Goal: Task Accomplishment & Management: Complete application form

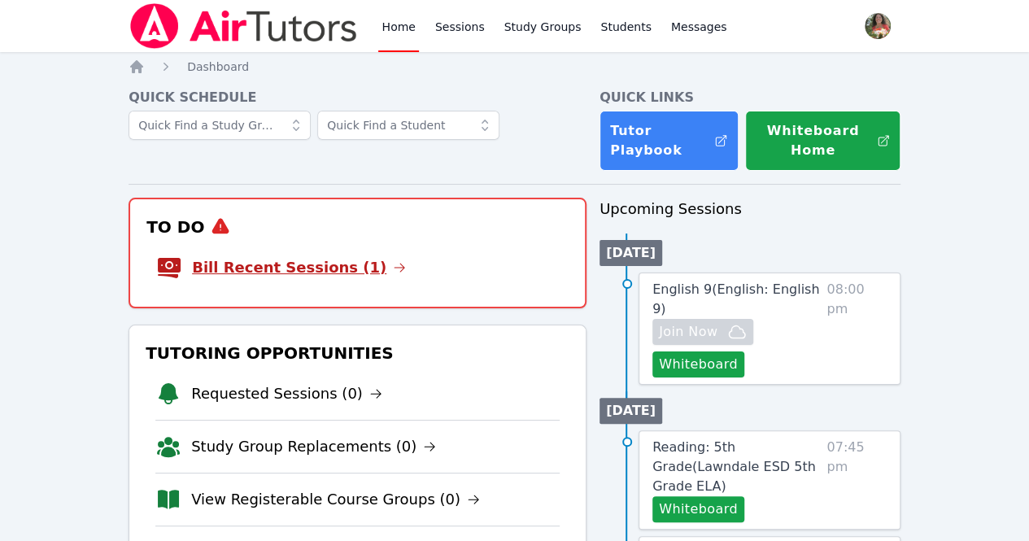
click at [304, 268] on link "Bill Recent Sessions (1)" at bounding box center [299, 267] width 214 height 23
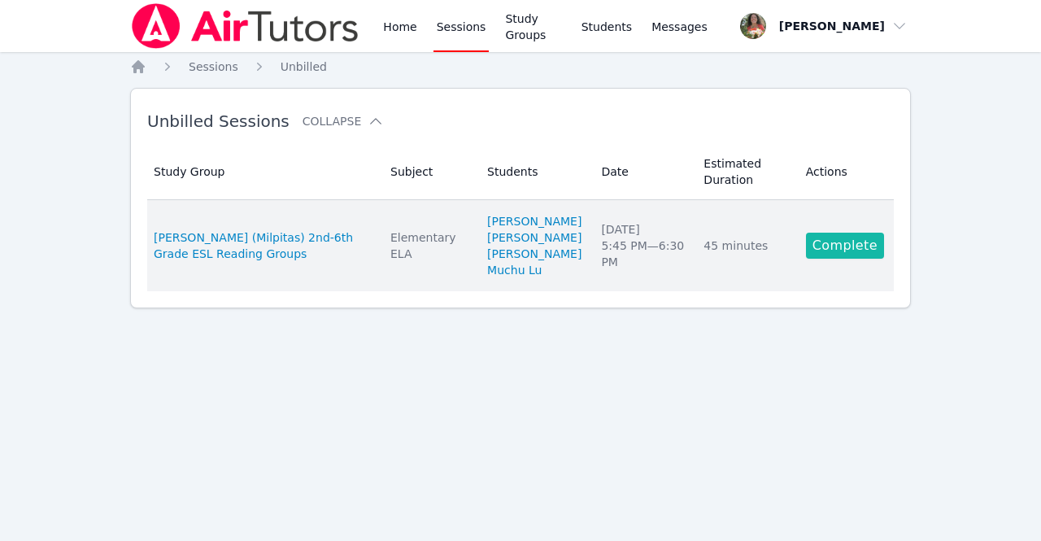
click at [836, 247] on link "Complete" at bounding box center [845, 246] width 78 height 26
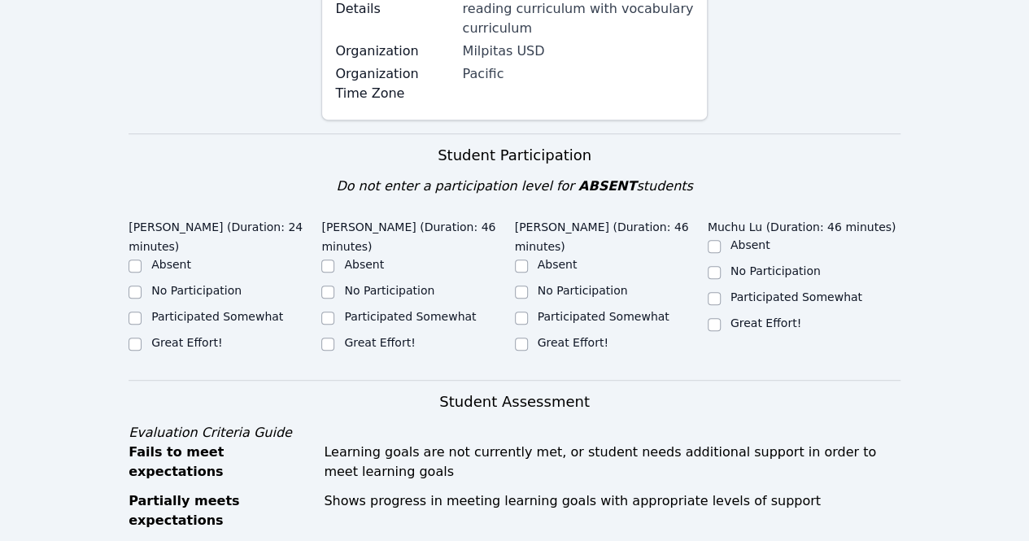
scroll to position [316, 0]
click at [328, 337] on input "Great Effort!" at bounding box center [327, 343] width 13 height 13
checkbox input "true"
click at [133, 337] on input "Great Effort!" at bounding box center [135, 343] width 13 height 13
checkbox input "true"
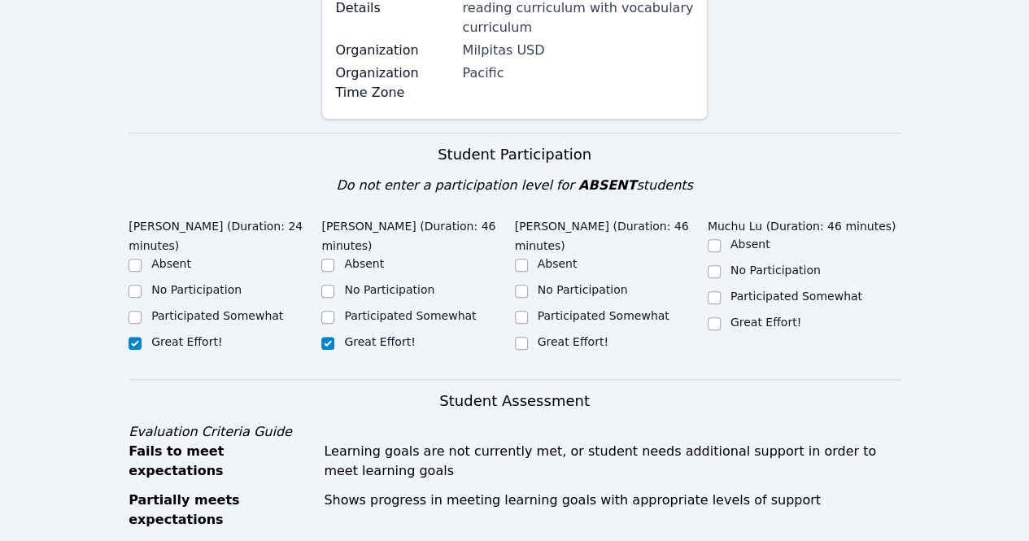
click at [527, 334] on div "Great Effort!" at bounding box center [611, 344] width 193 height 20
click at [524, 337] on input "Great Effort!" at bounding box center [521, 343] width 13 height 13
checkbox input "true"
click at [718, 317] on input "Great Effort!" at bounding box center [714, 323] width 13 height 13
checkbox input "true"
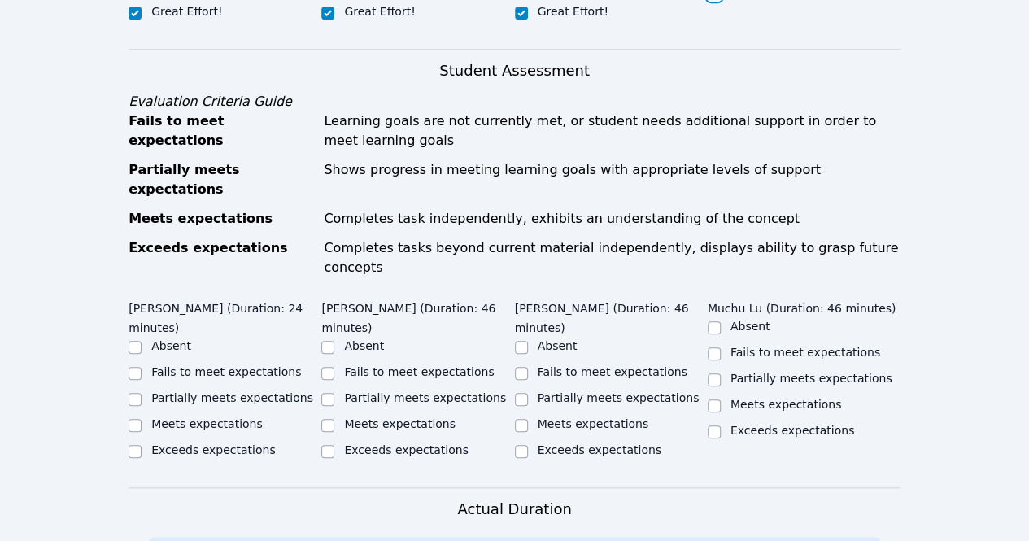
scroll to position [652, 0]
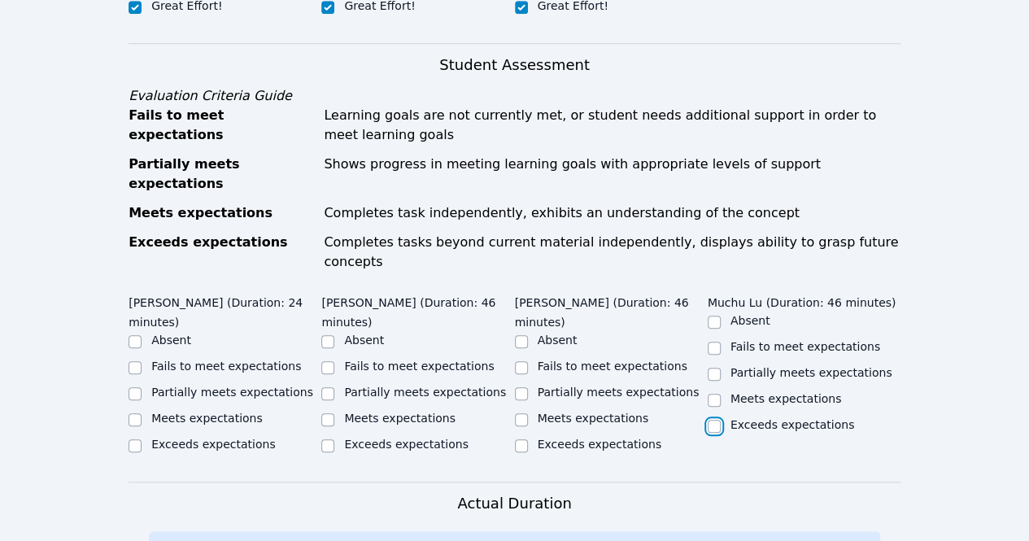
click at [714, 420] on input "Exceeds expectations" at bounding box center [714, 426] width 13 height 13
checkbox input "true"
click at [521, 410] on div at bounding box center [521, 420] width 13 height 20
click at [516, 413] on input "Meets expectations" at bounding box center [521, 419] width 13 height 13
checkbox input "true"
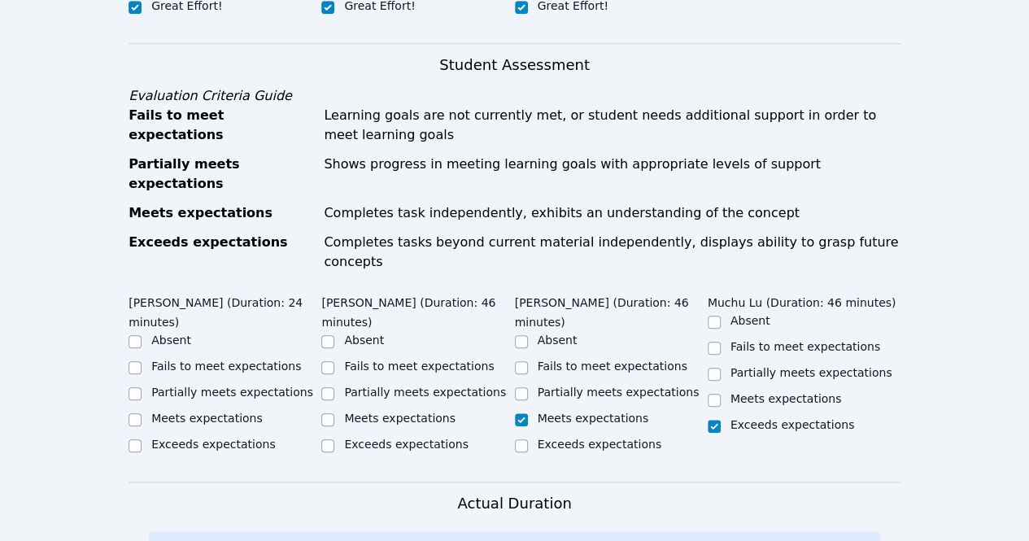
click at [721, 391] on div "Meets expectations" at bounding box center [804, 401] width 193 height 20
click at [706, 410] on div "Meets expectations" at bounding box center [611, 420] width 193 height 20
click at [714, 394] on input "Meets expectations" at bounding box center [714, 400] width 13 height 13
checkbox input "true"
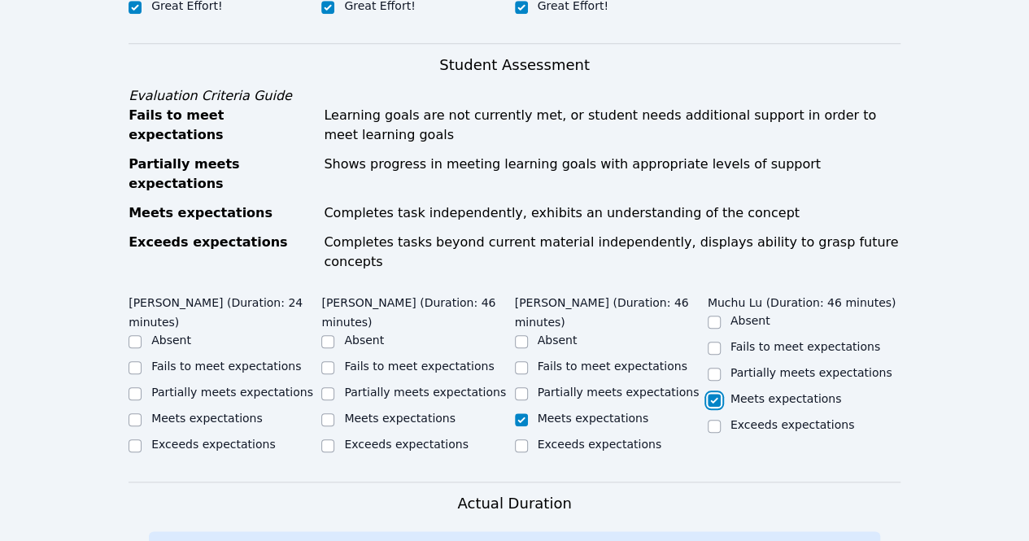
checkbox input "false"
click at [329, 413] on input "Meets expectations" at bounding box center [327, 419] width 13 height 13
checkbox input "true"
click at [122, 359] on div "Home Sessions Study Groups Students Messages Open user menu Lisa Batuski Open m…" at bounding box center [514, 281] width 1029 height 1866
click at [135, 413] on input "Meets expectations" at bounding box center [135, 419] width 13 height 13
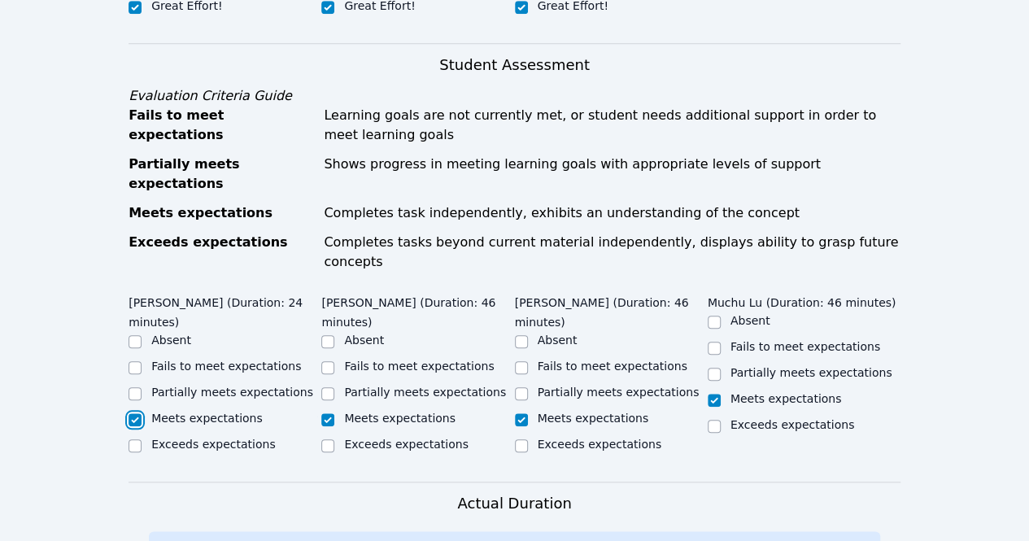
checkbox input "true"
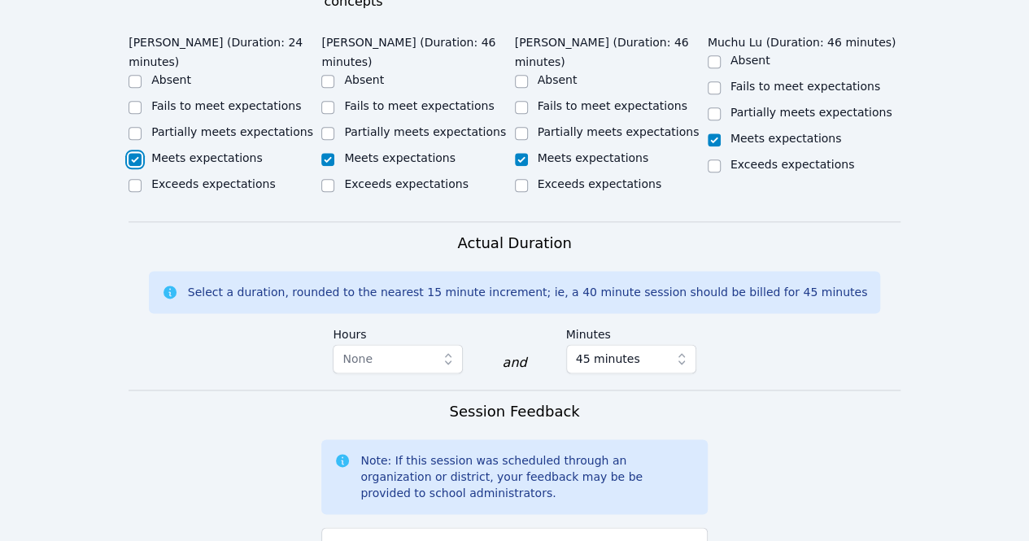
scroll to position [920, 0]
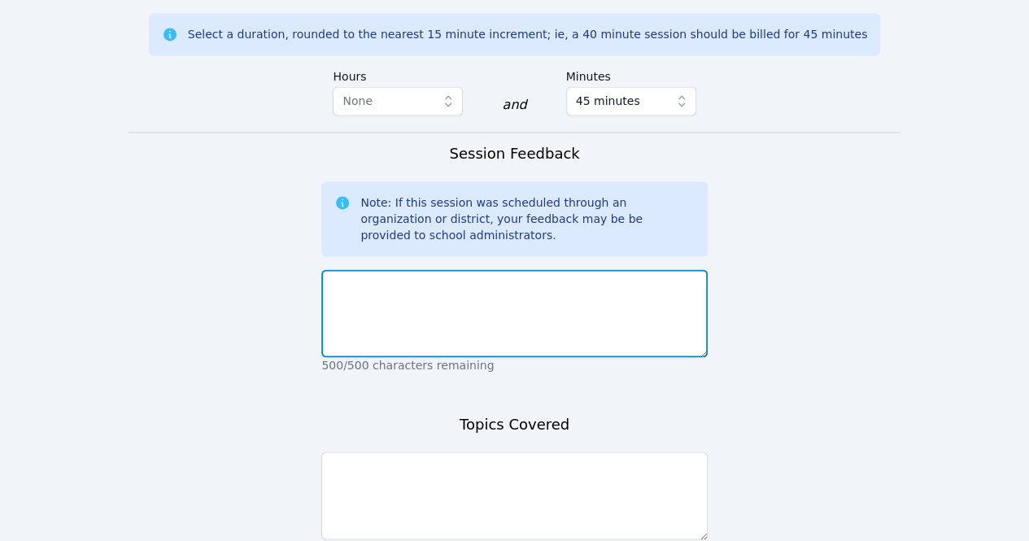
scroll to position [1171, 0]
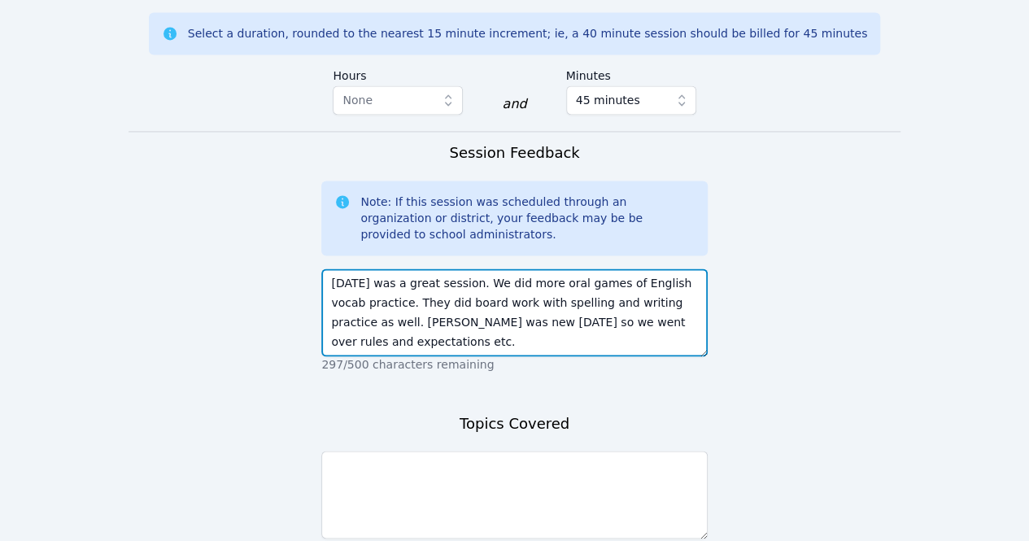
type textarea "Today was a great session. We did more oral games of English vocab practice. Th…"
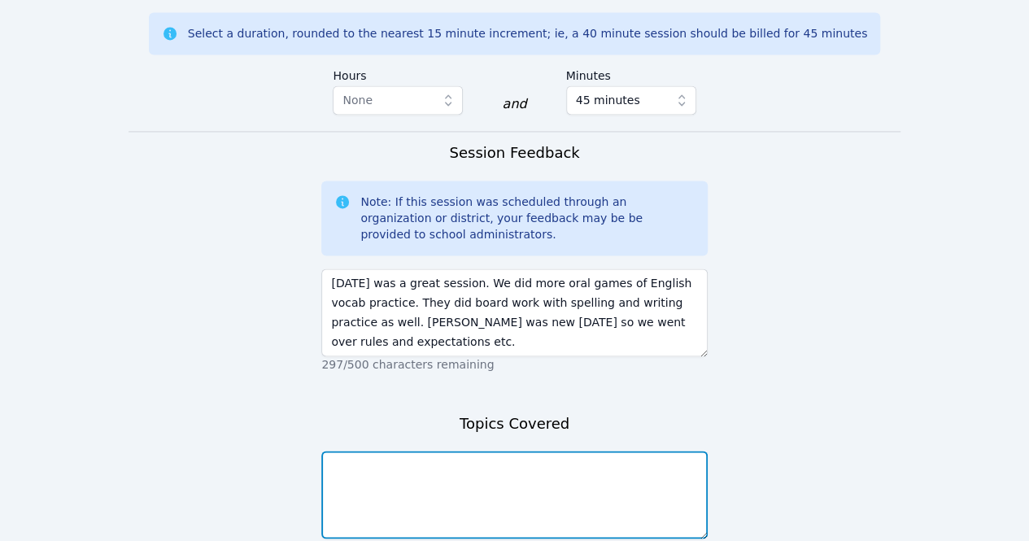
click at [378, 451] on textarea at bounding box center [514, 495] width 386 height 88
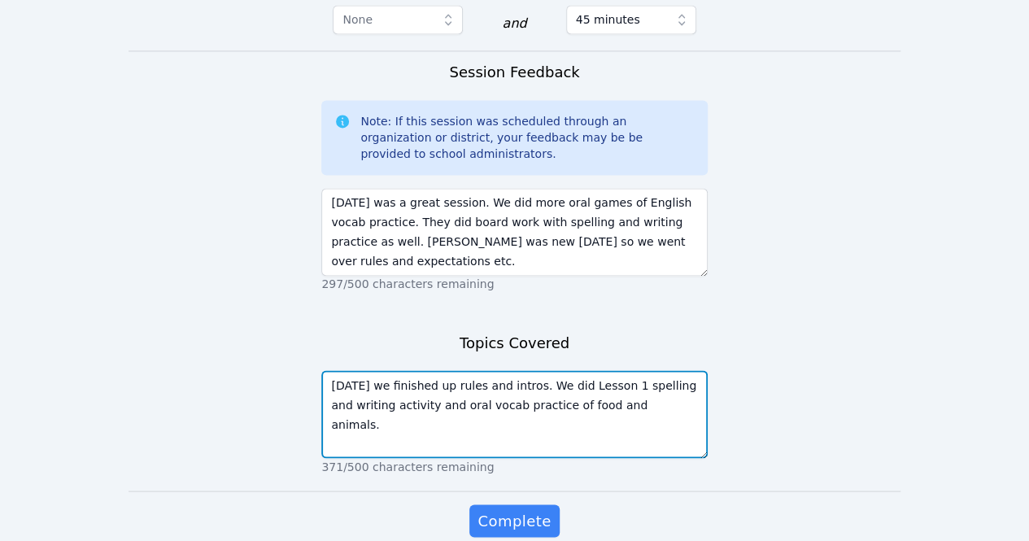
scroll to position [1259, 0]
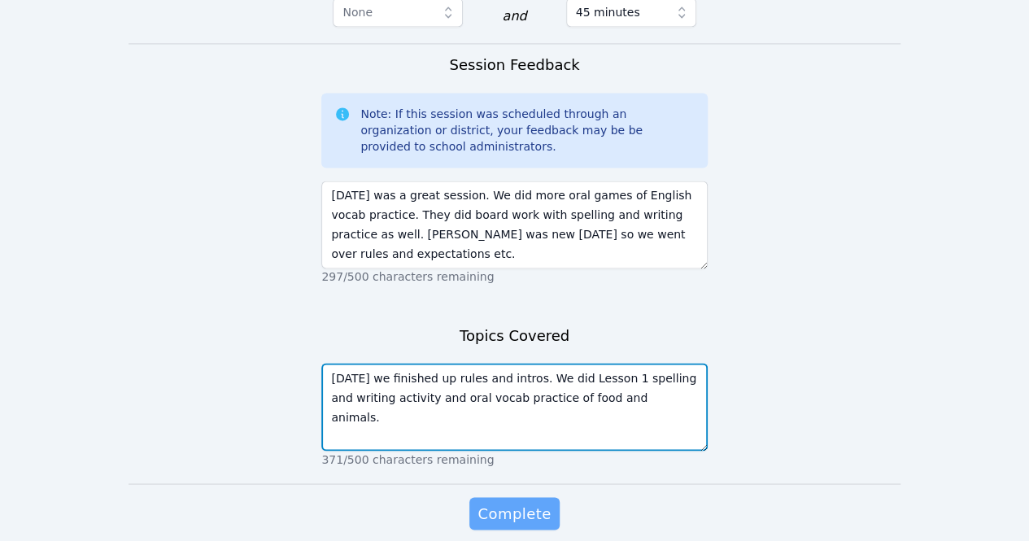
type textarea "Today we finished up rules and intros. We did Lesson 1 spelling and writing act…"
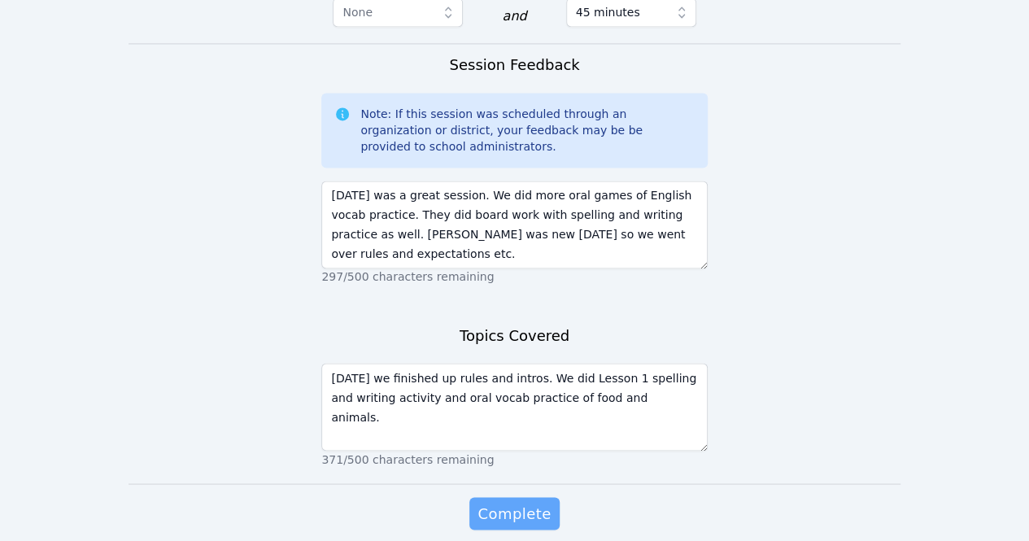
click at [509, 502] on span "Complete" at bounding box center [514, 513] width 73 height 23
